Goal: Information Seeking & Learning: Learn about a topic

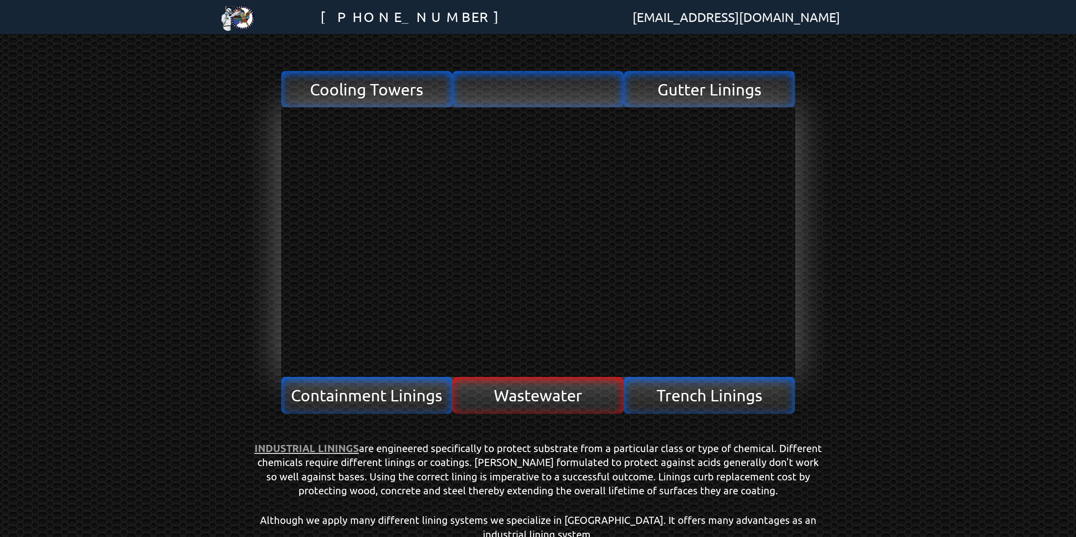
click at [509, 395] on span "Wastewater" at bounding box center [538, 395] width 88 height 16
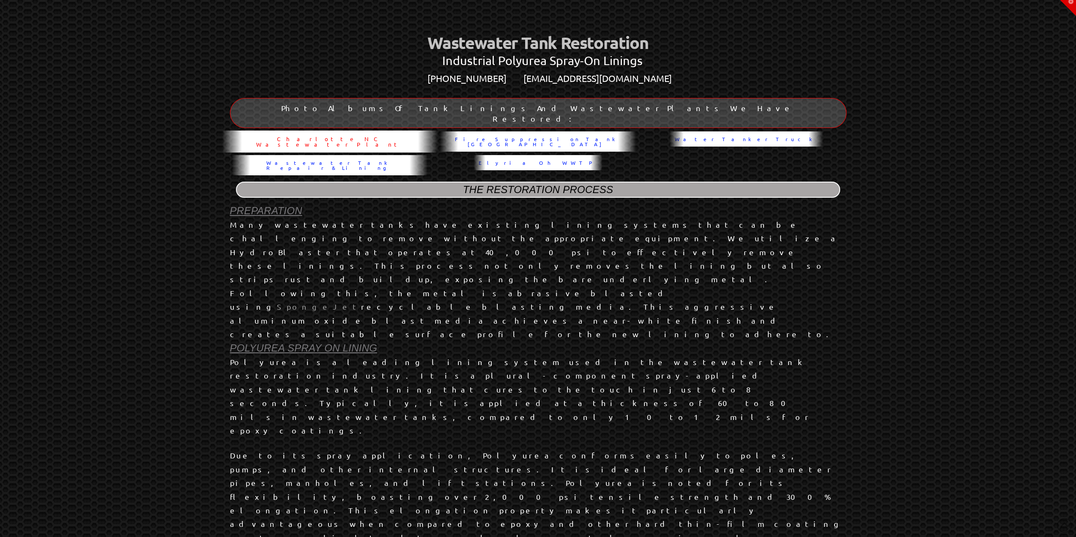
click at [284, 136] on span "Charlotte NC Wastewater Plant" at bounding box center [330, 141] width 206 height 11
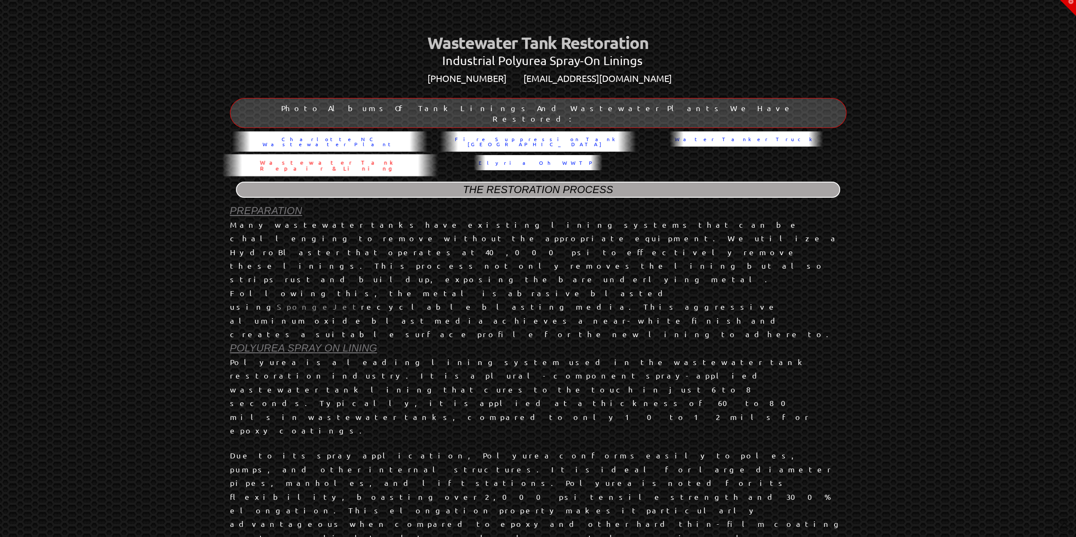
click at [375, 160] on span "Wastewater Tank Repair & Lining" at bounding box center [330, 165] width 206 height 11
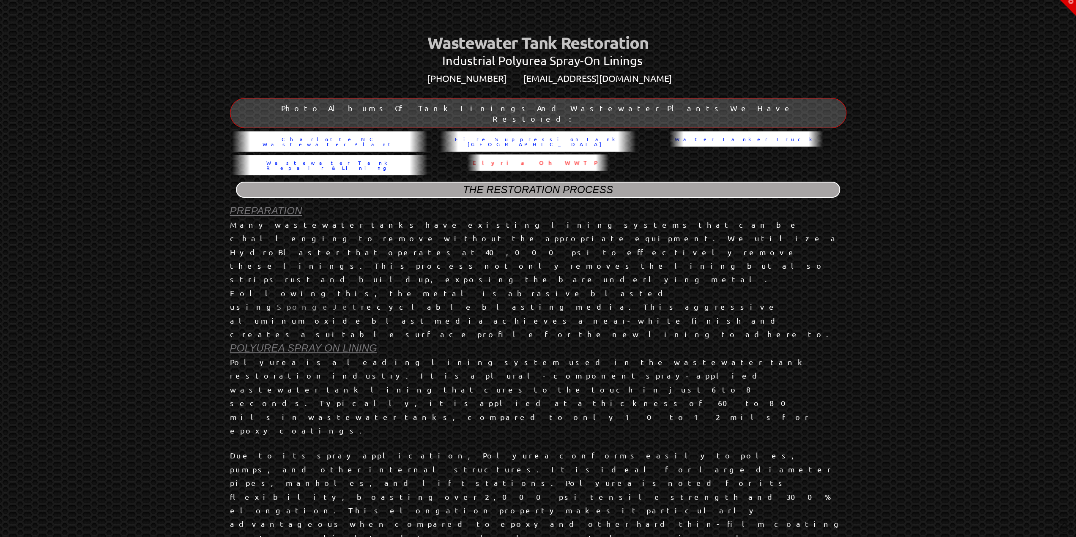
click at [574, 160] on span "Elyria Oh WWTP" at bounding box center [538, 162] width 131 height 5
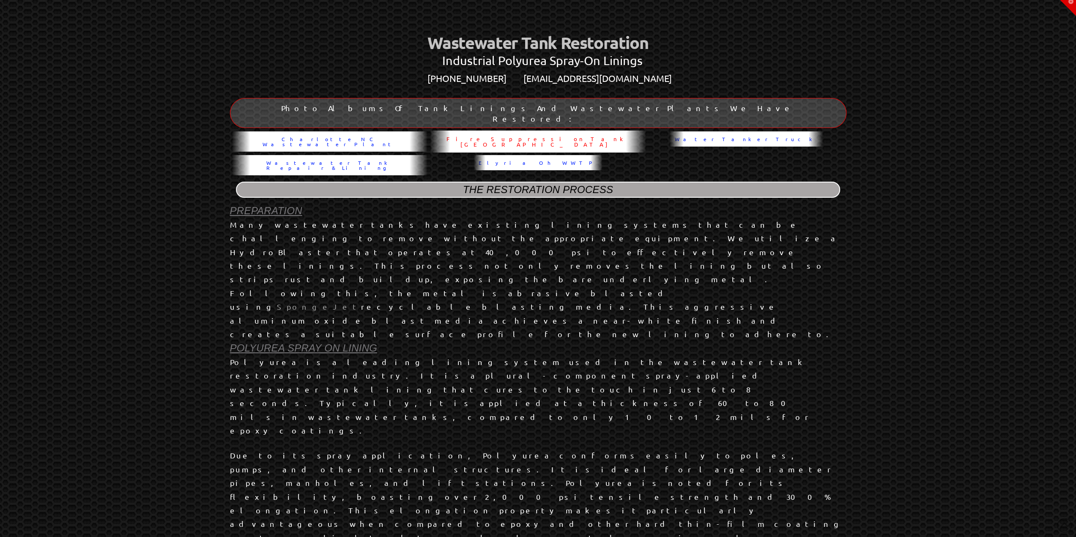
click at [512, 136] on span "Fire Suppression Tank NYC" at bounding box center [538, 141] width 206 height 11
